Goal: Task Accomplishment & Management: Use online tool/utility

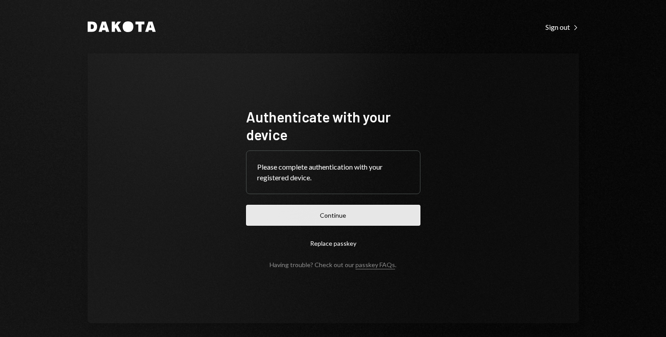
click at [310, 219] on button "Continue" at bounding box center [333, 215] width 174 height 21
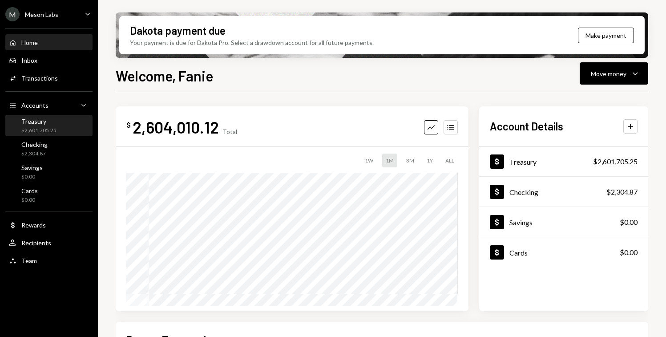
click at [47, 123] on div "Treasury" at bounding box center [38, 121] width 35 height 8
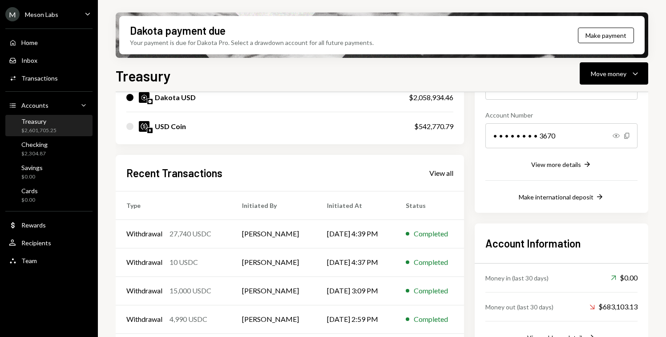
scroll to position [155, 0]
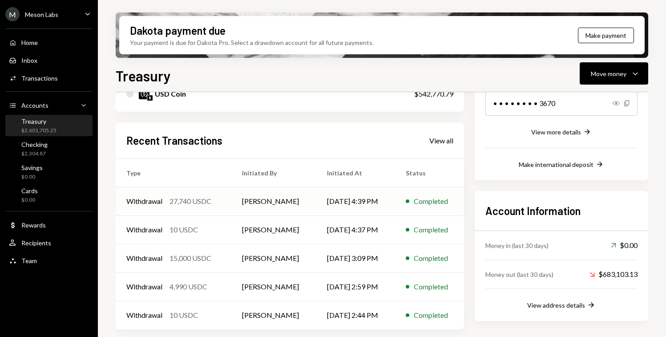
click at [238, 200] on td "[PERSON_NAME]" at bounding box center [273, 201] width 85 height 28
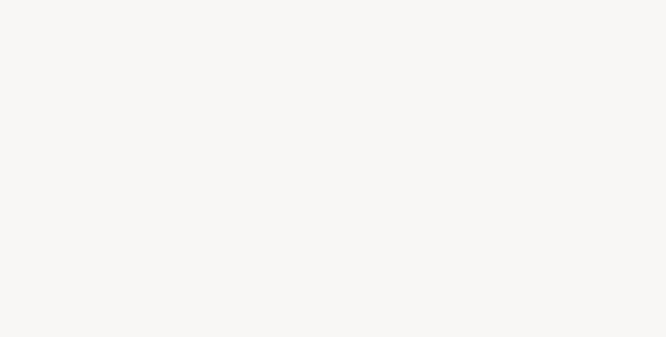
click at [235, 201] on div at bounding box center [333, 168] width 666 height 337
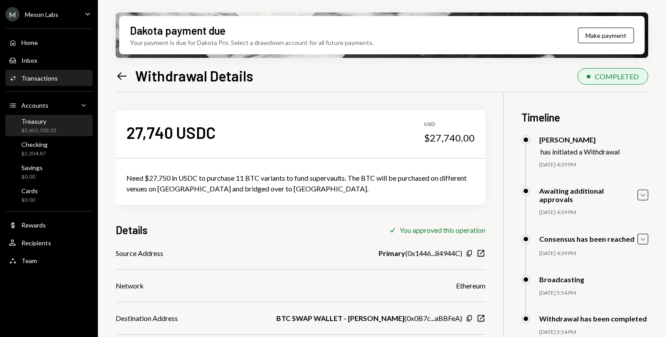
click at [47, 121] on div "Treasury" at bounding box center [38, 121] width 35 height 8
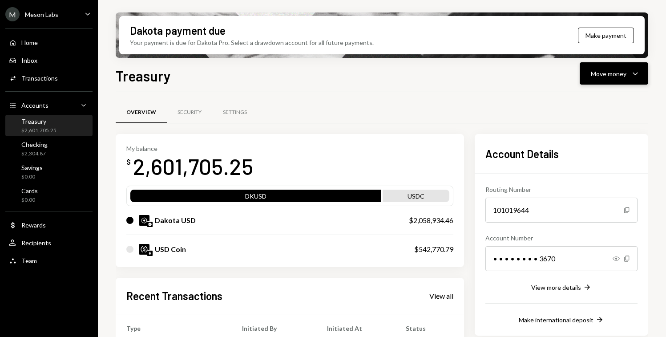
click at [625, 78] on div "Move money" at bounding box center [609, 73] width 36 height 9
click at [603, 93] on div "Withdraw Send" at bounding box center [600, 100] width 89 height 20
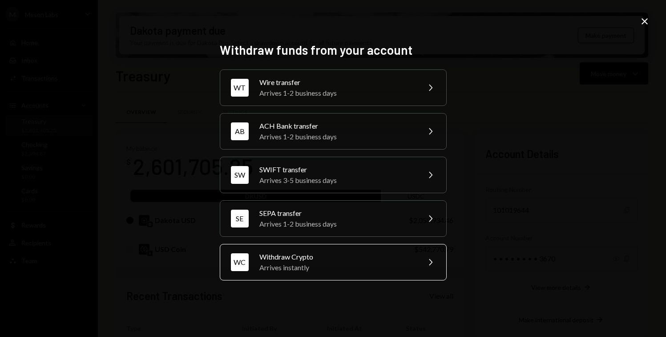
click at [317, 258] on div "Withdraw Crypto" at bounding box center [336, 256] width 155 height 11
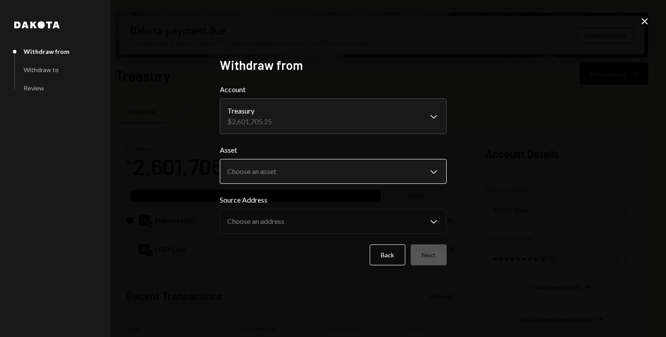
click at [297, 162] on body "M Meson Labs Caret Down Home Home Inbox Inbox Activities Transactions Accounts …" at bounding box center [333, 168] width 666 height 337
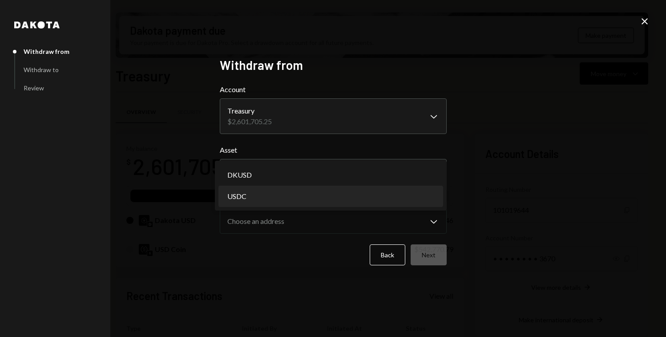
select select "****"
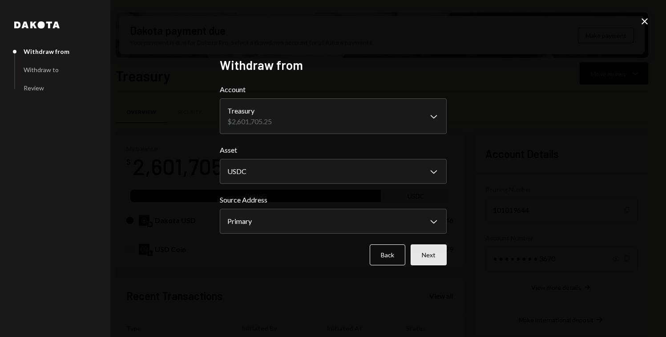
click at [428, 260] on button "Next" at bounding box center [429, 254] width 36 height 21
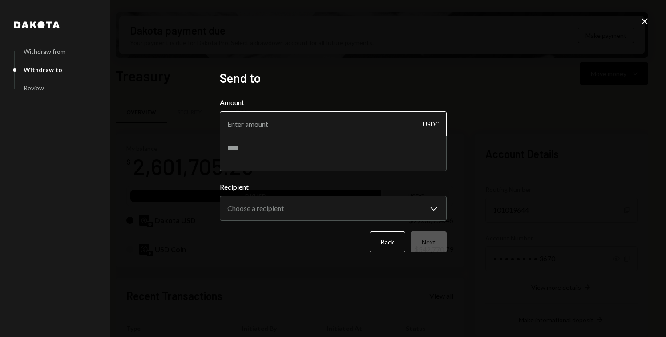
click at [274, 131] on input "Amount" at bounding box center [333, 123] width 227 height 25
type input "10000"
click at [297, 158] on textarea at bounding box center [333, 153] width 227 height 36
paste textarea "**********"
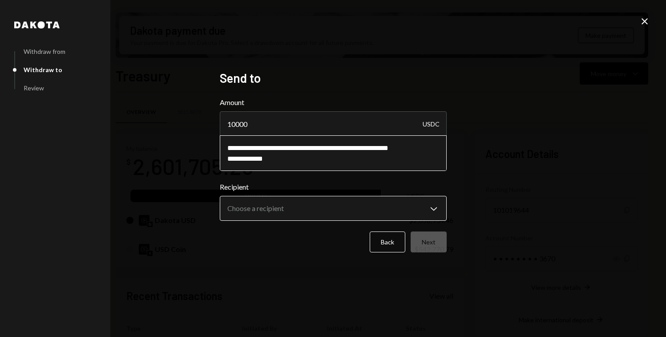
type textarea "**********"
click at [264, 214] on body "M Meson Labs Caret Down Home Home Inbox Inbox Activities Transactions Accounts …" at bounding box center [333, 168] width 666 height 337
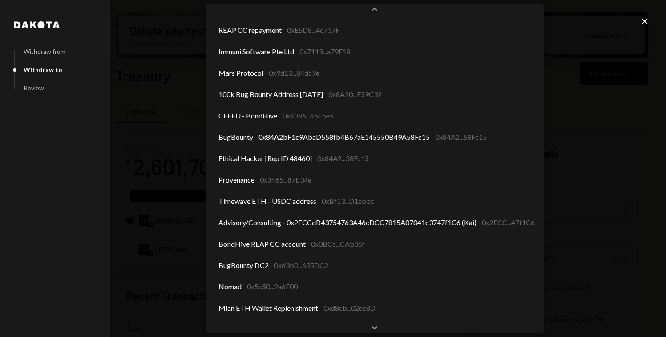
scroll to position [395, 0]
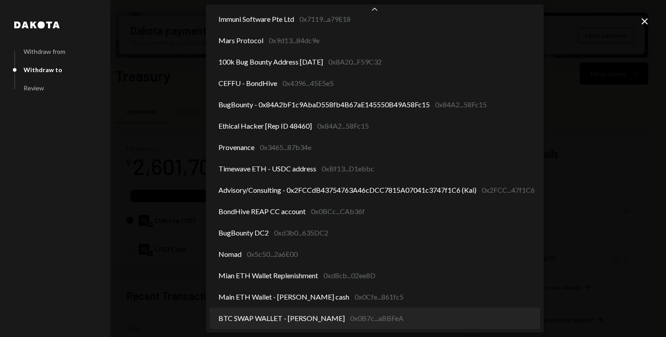
select select "**********"
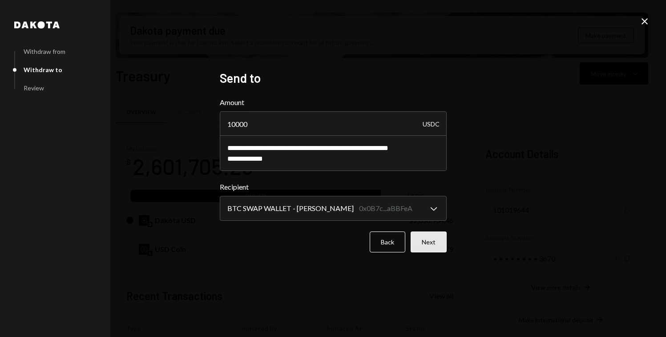
click at [429, 245] on button "Next" at bounding box center [429, 241] width 36 height 21
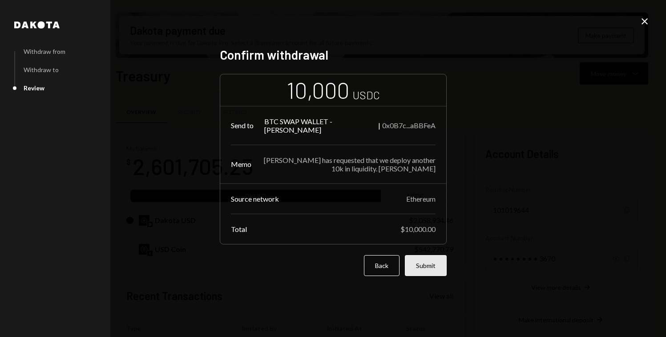
click at [428, 264] on button "Submit" at bounding box center [426, 265] width 42 height 21
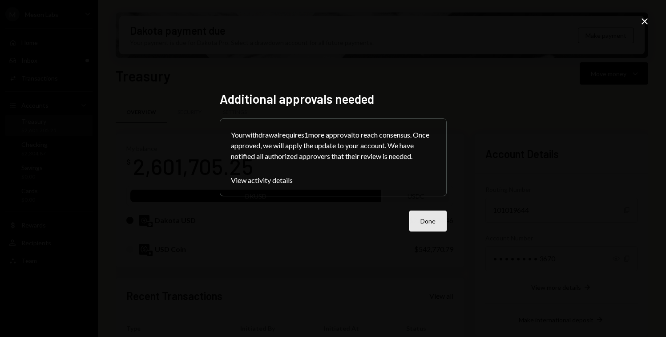
click at [417, 219] on button "Done" at bounding box center [427, 220] width 37 height 21
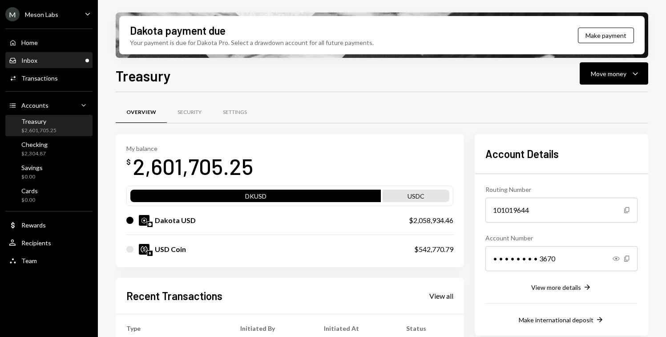
click at [28, 64] on div "Inbox Inbox" at bounding box center [49, 60] width 80 height 15
